Goal: Information Seeking & Learning: Find specific fact

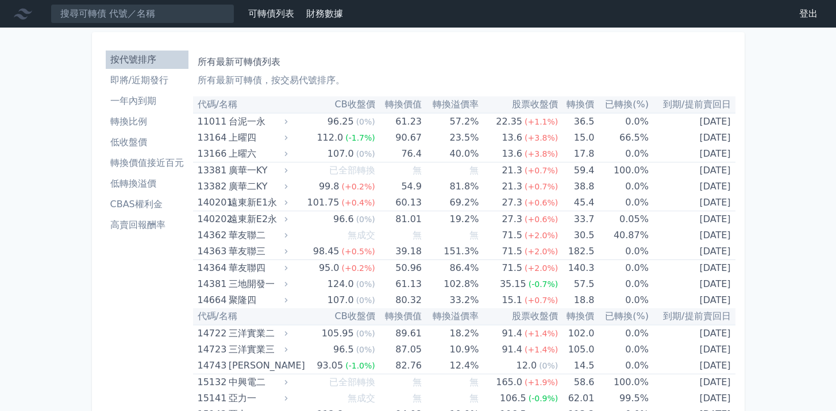
scroll to position [829, 0]
click at [145, 85] on li "即將/近期發行" at bounding box center [147, 81] width 83 height 14
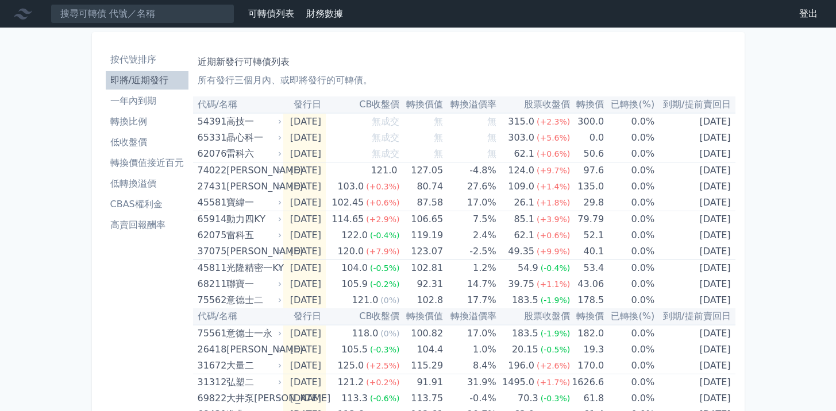
click at [138, 59] on li "按代號排序" at bounding box center [147, 60] width 83 height 14
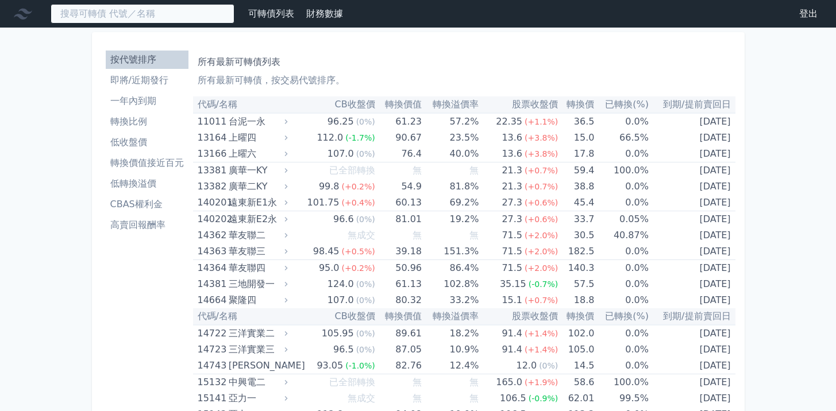
click at [141, 15] on input at bounding box center [143, 14] width 184 height 20
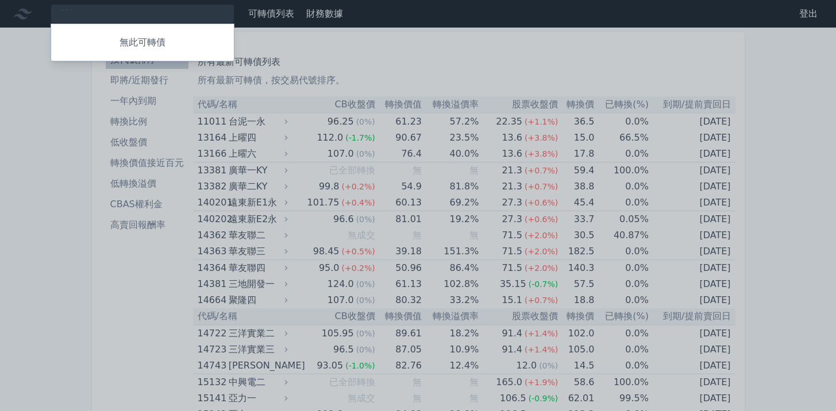
click at [121, 16] on div at bounding box center [418, 205] width 836 height 411
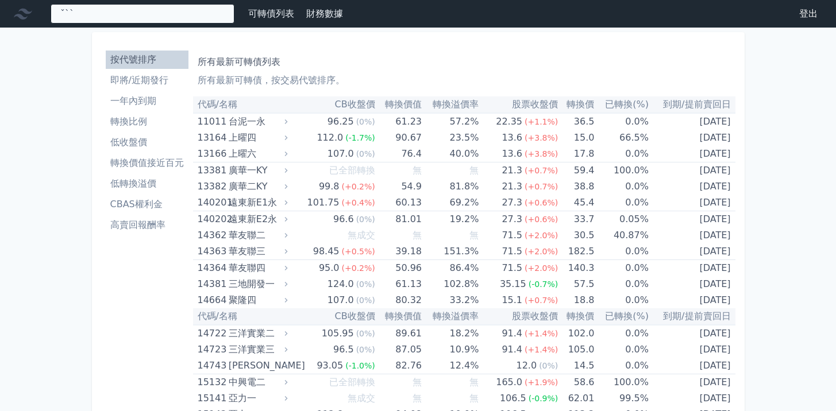
click at [121, 16] on div "ˇˋˋ 無此可轉債" at bounding box center [143, 14] width 184 height 20
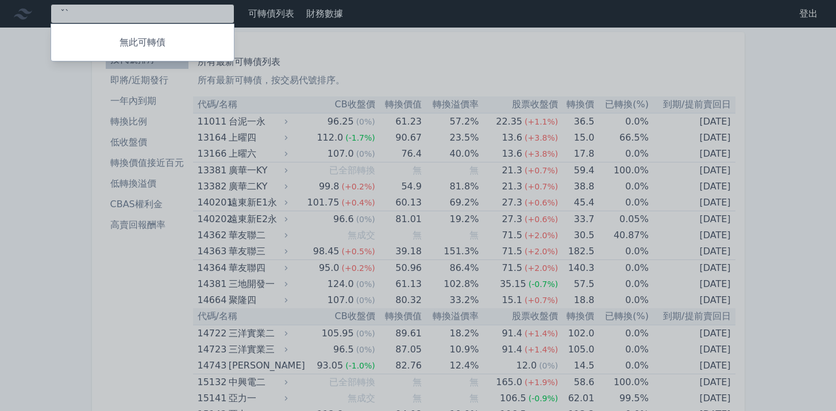
type input "ˇ"
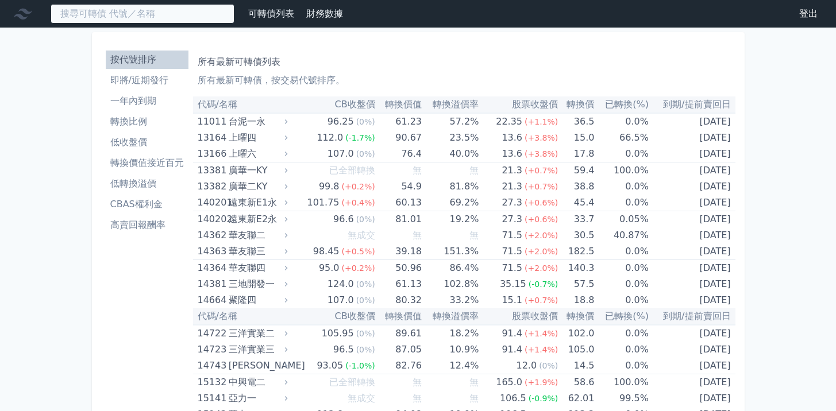
type input "ˇ"
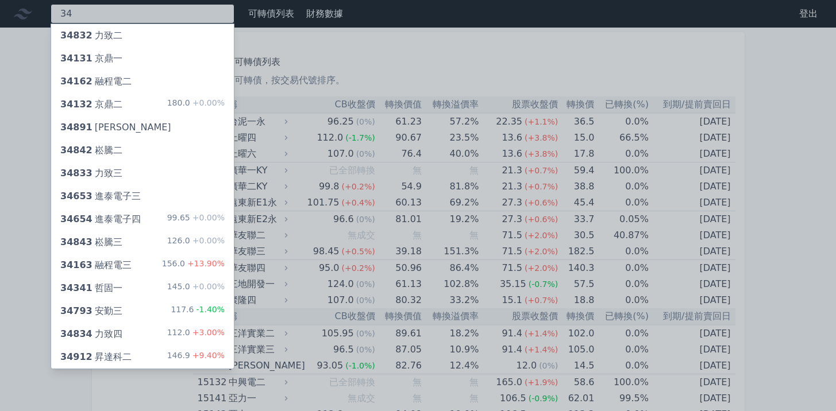
type input "3"
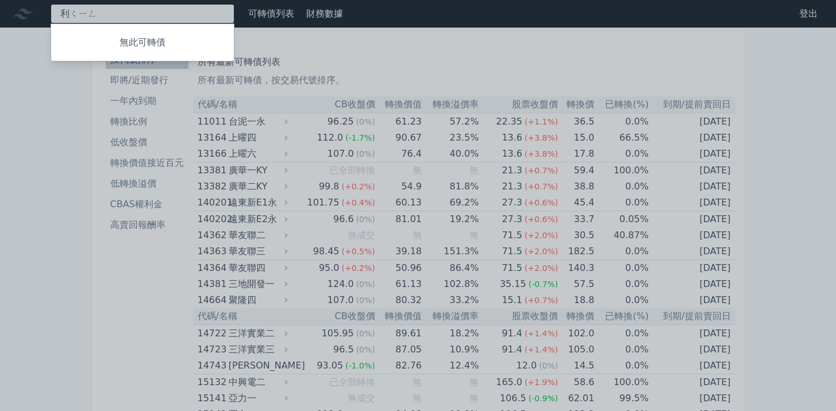
type input "瀝青"
type textarea "瀝"
click at [144, 13] on div at bounding box center [418, 205] width 836 height 411
click at [144, 13] on div "麗青 無此可轉債" at bounding box center [143, 14] width 184 height 20
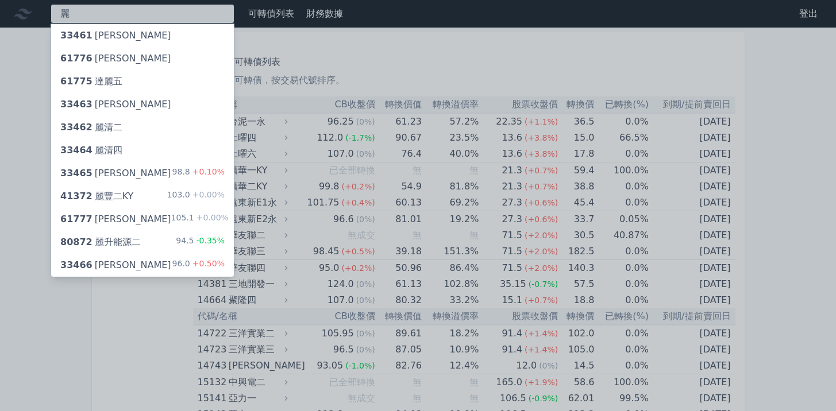
type input "麗"
click at [106, 168] on div "33465 [PERSON_NAME]" at bounding box center [115, 174] width 111 height 14
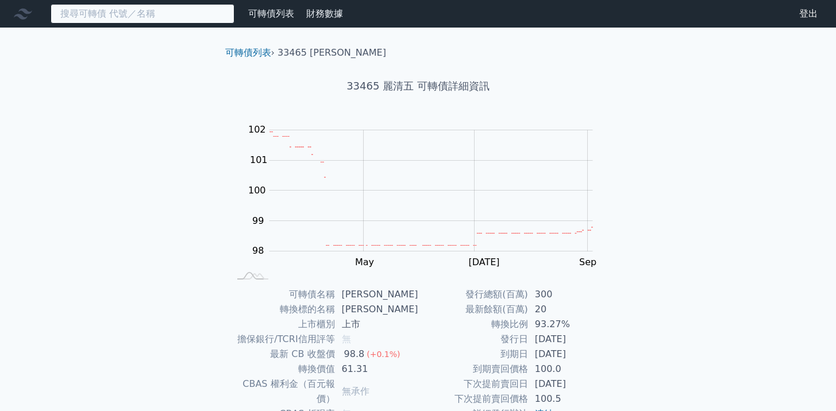
click at [100, 16] on input at bounding box center [143, 14] width 184 height 20
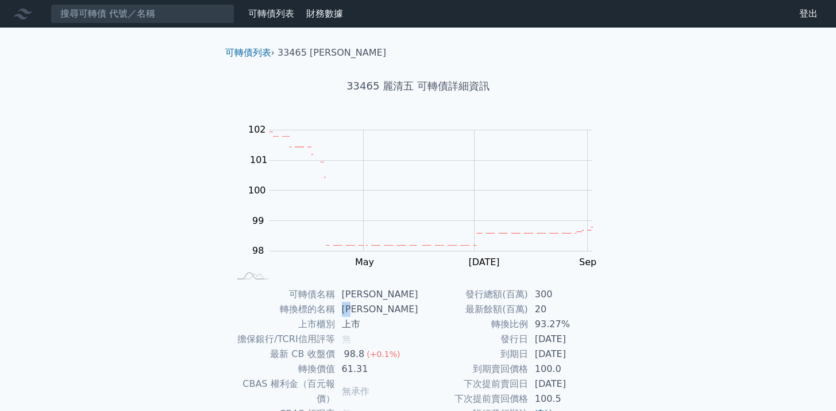
drag, startPoint x: 348, startPoint y: 307, endPoint x: 378, endPoint y: 308, distance: 29.9
click at [378, 308] on td "[PERSON_NAME]" at bounding box center [376, 309] width 83 height 15
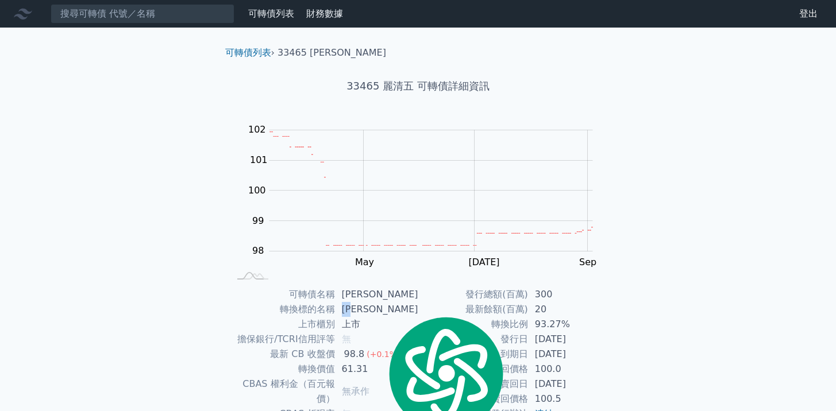
copy td "[PERSON_NAME]"
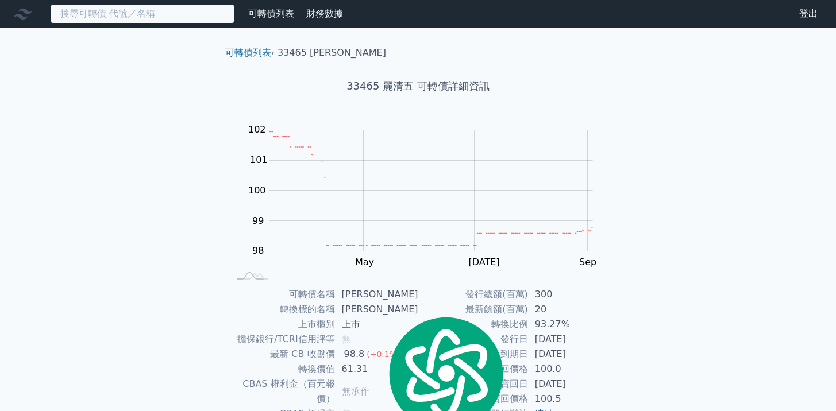
click at [118, 11] on input at bounding box center [143, 14] width 184 height 20
paste input "[PERSON_NAME]"
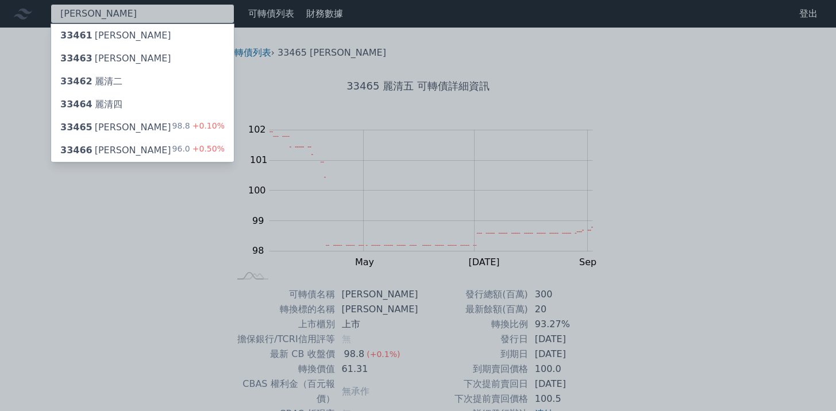
type input "[PERSON_NAME]"
click at [121, 147] on div "33466 麗清六 96.0 +0.50%" at bounding box center [142, 150] width 183 height 23
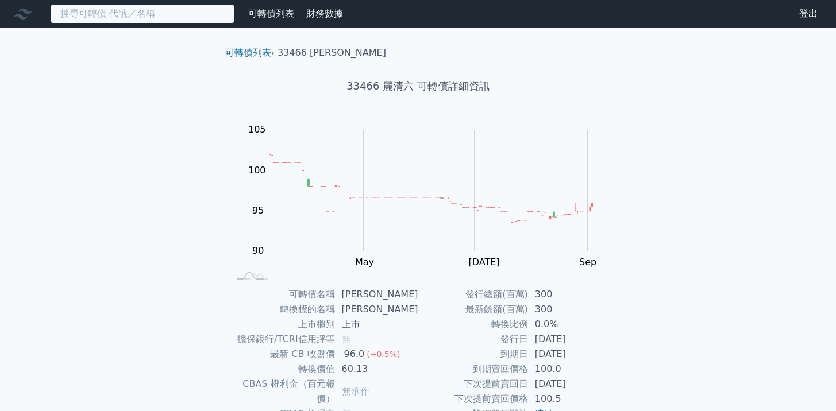
click at [101, 15] on input at bounding box center [143, 14] width 184 height 20
click at [137, 202] on div "可轉債列表 財務數據 可轉債列表 財務數據 登出 登出 可轉債列表 › 33466 麗清六 33466 麗清六 可轉債詳細資訊 Zoom Out 100 88…" at bounding box center [418, 273] width 836 height 547
click at [144, 9] on input at bounding box center [143, 14] width 184 height 20
paste input "[PERSON_NAME]"
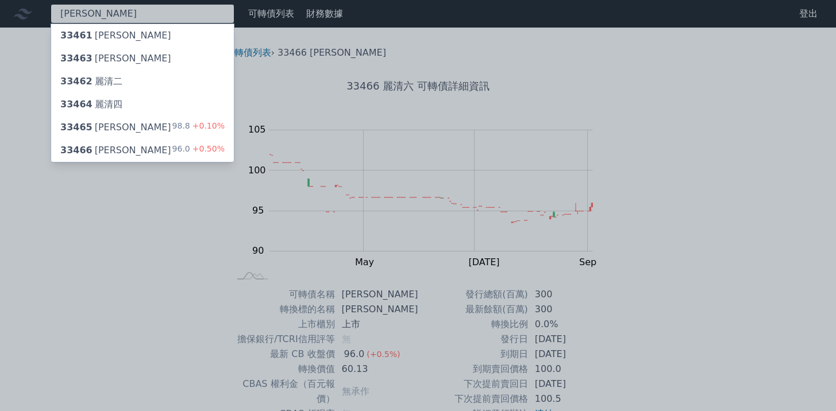
type input "[PERSON_NAME]"
click at [136, 126] on div "33465 麗清五 98.8 +0.10%" at bounding box center [142, 127] width 183 height 23
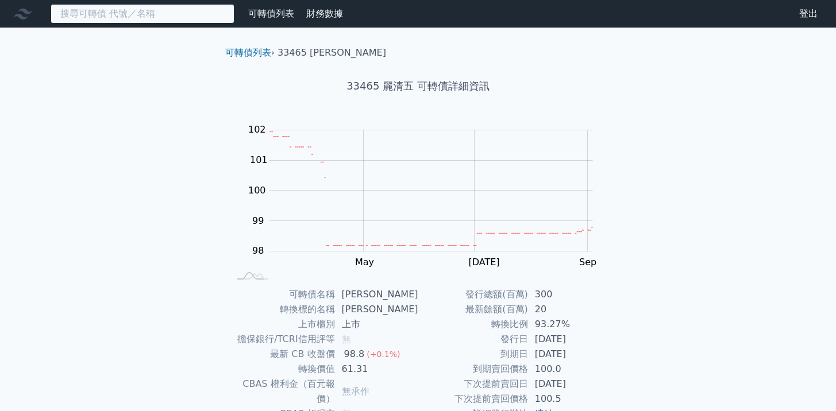
click at [173, 20] on input at bounding box center [143, 14] width 184 height 20
paste input "[PERSON_NAME]"
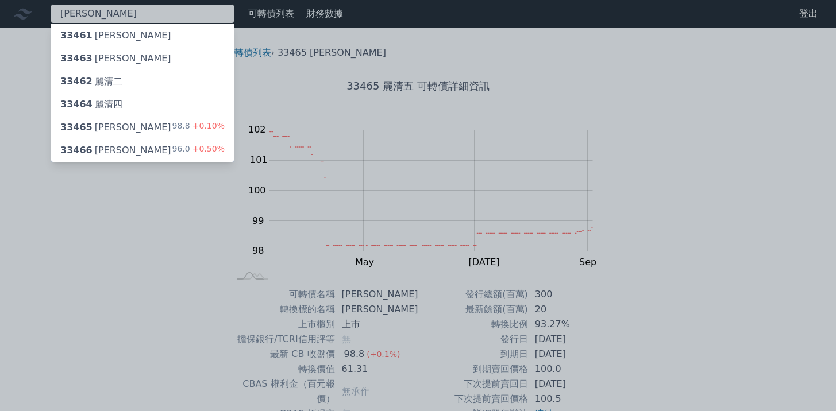
type input "[PERSON_NAME]"
click at [113, 145] on div "33466 [PERSON_NAME]" at bounding box center [115, 151] width 111 height 14
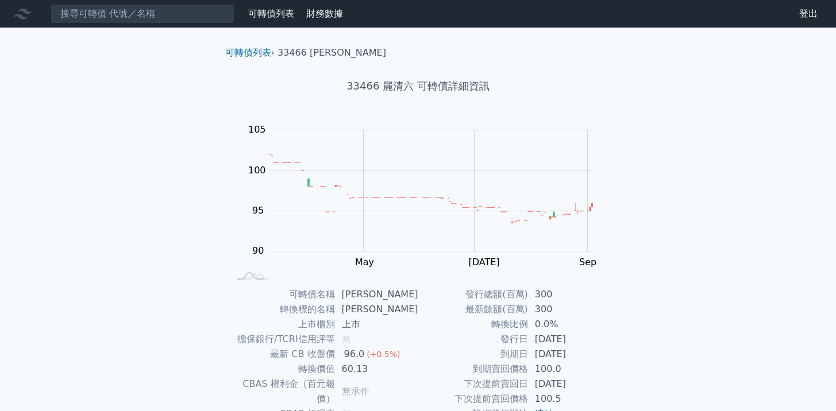
click at [802, 243] on div "可轉債列表 財務數據 可轉債列表 財務數據 登出 登出 可轉債列表 › 33466 麗清六 33466 麗清六 可轉債詳細資訊 Zoom Out 100 88…" at bounding box center [418, 273] width 836 height 547
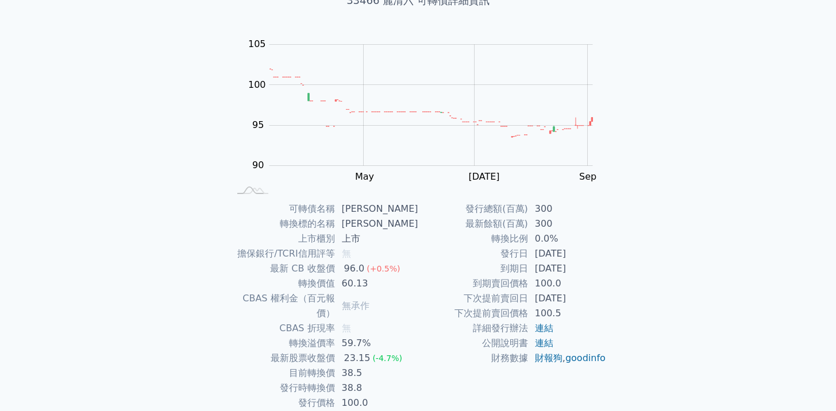
scroll to position [85, 0]
